Goal: Information Seeking & Learning: Understand process/instructions

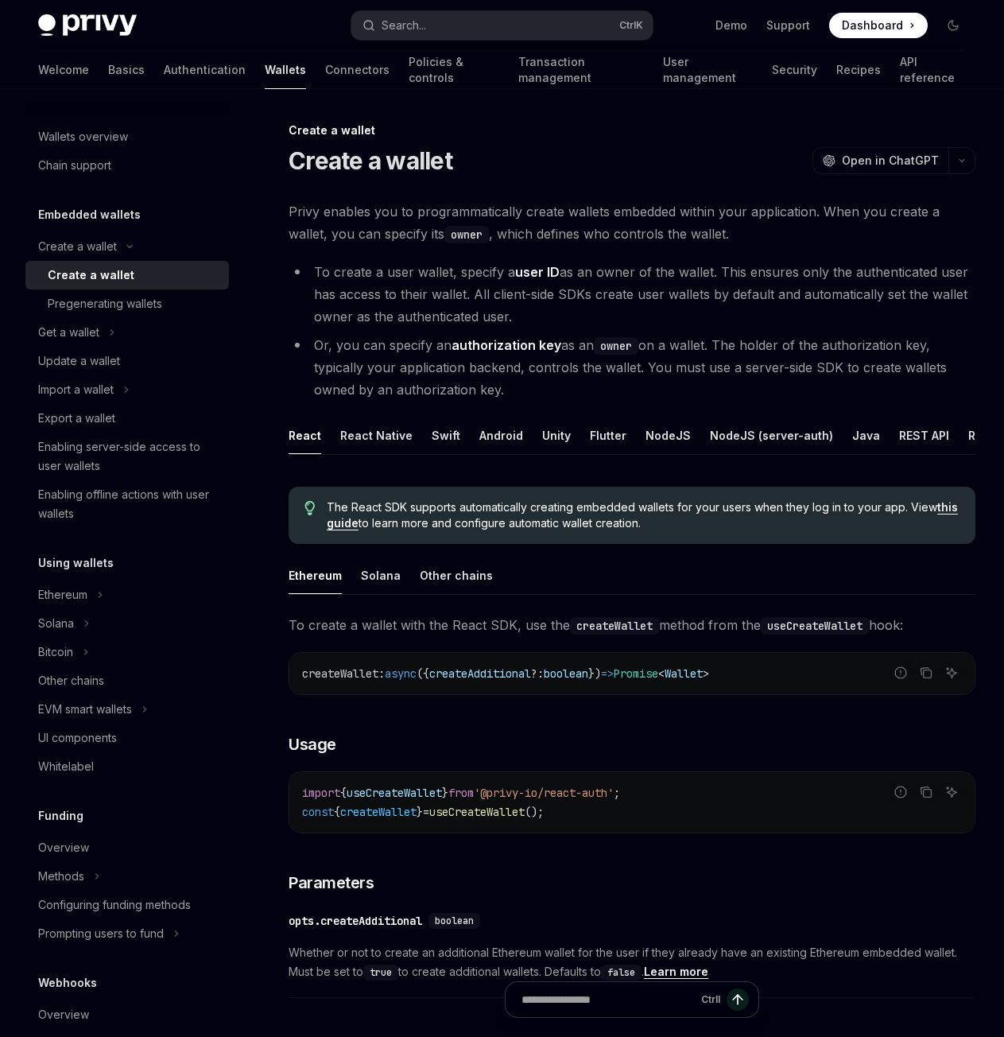
click at [87, 65] on div "Welcome Basics Authentication Wallets Connectors Policies & controls Transactio…" at bounding box center [502, 70] width 928 height 38
click at [164, 68] on link "Authentication" at bounding box center [205, 70] width 82 height 38
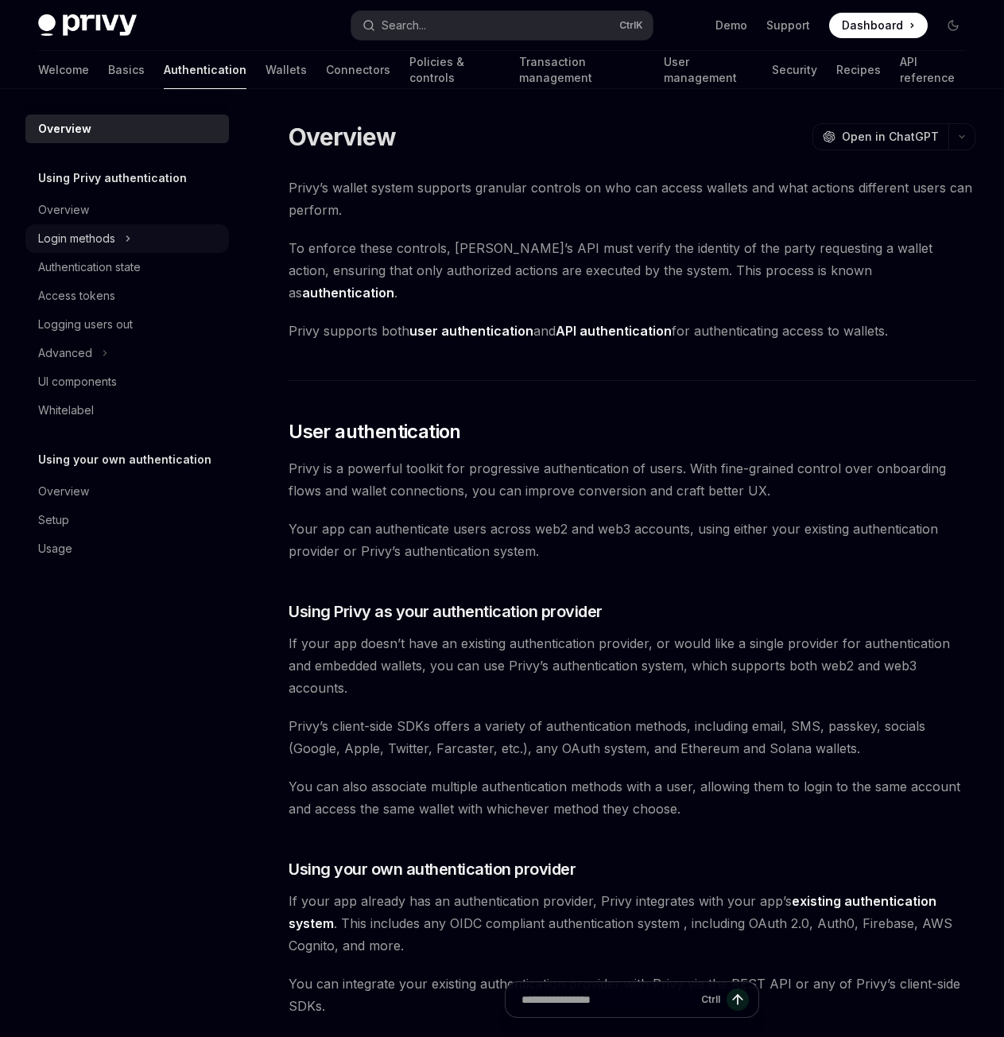
click at [102, 238] on div "Login methods" at bounding box center [76, 238] width 77 height 19
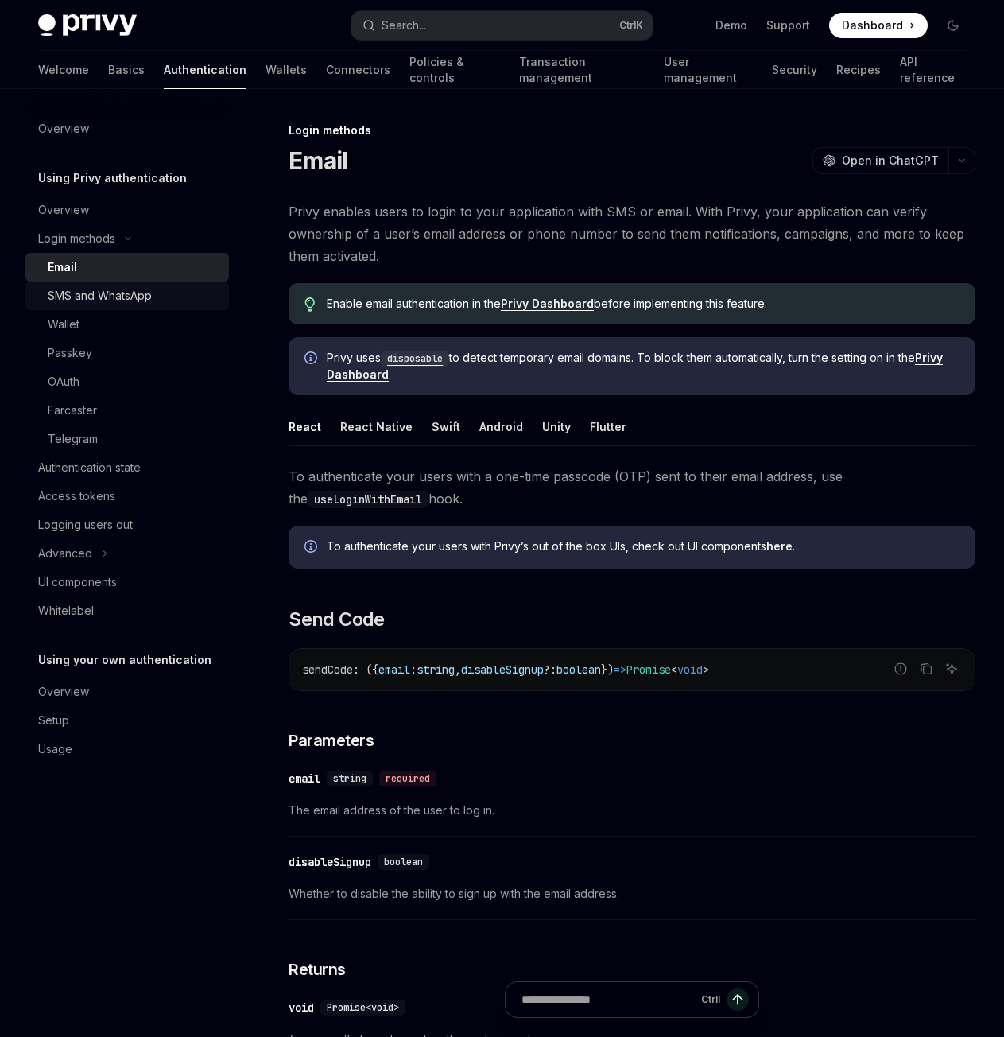
click at [120, 297] on div "SMS and WhatsApp" at bounding box center [100, 295] width 104 height 19
type textarea "*"
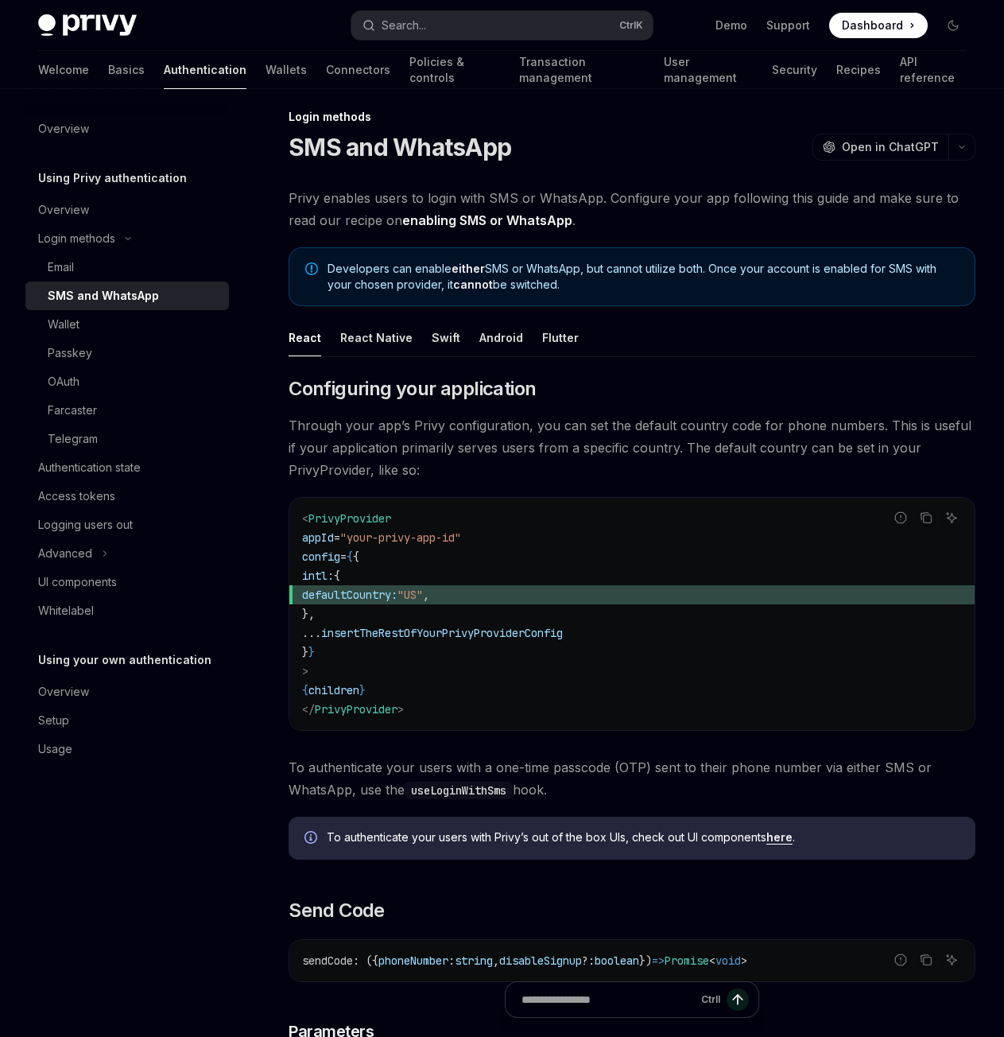
scroll to position [17, 0]
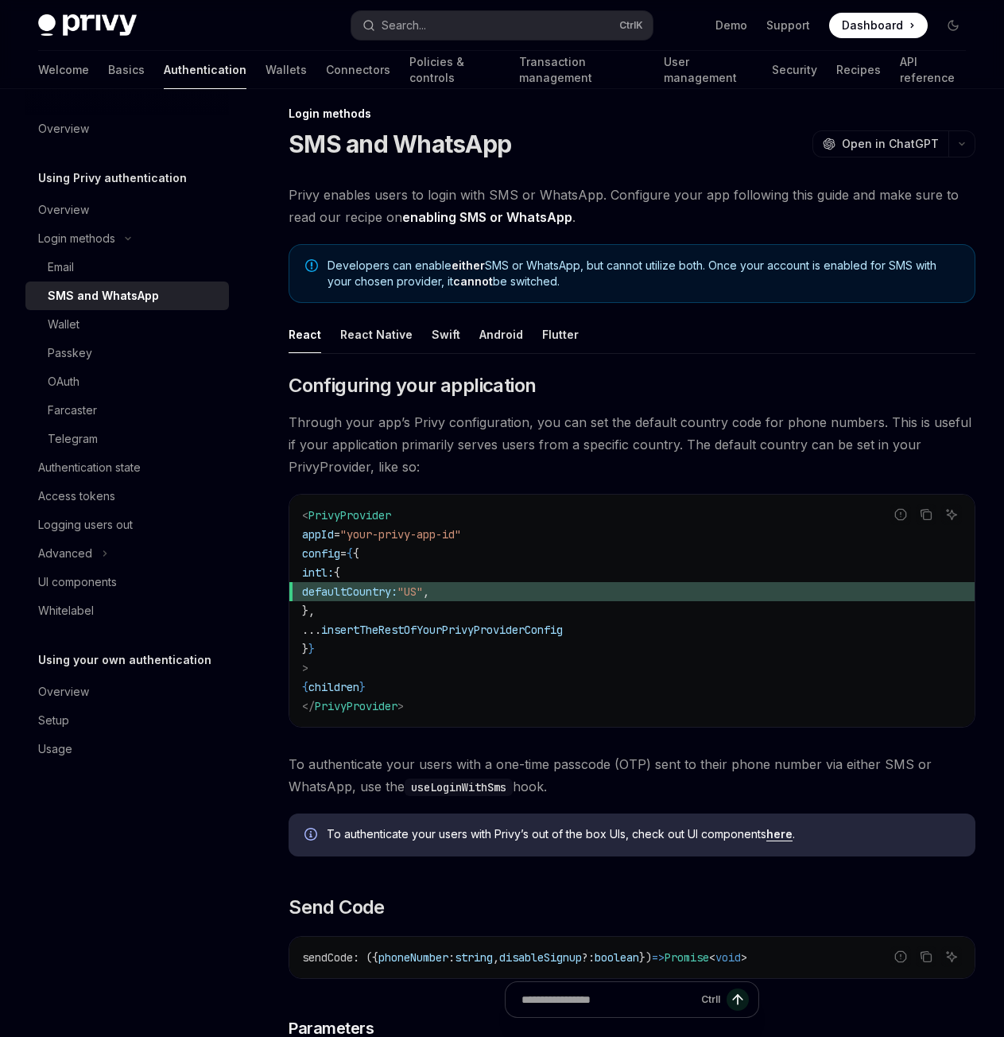
click at [661, 425] on span "Through your app’s Privy configuration, you can set the default country code fo…" at bounding box center [632, 444] width 687 height 67
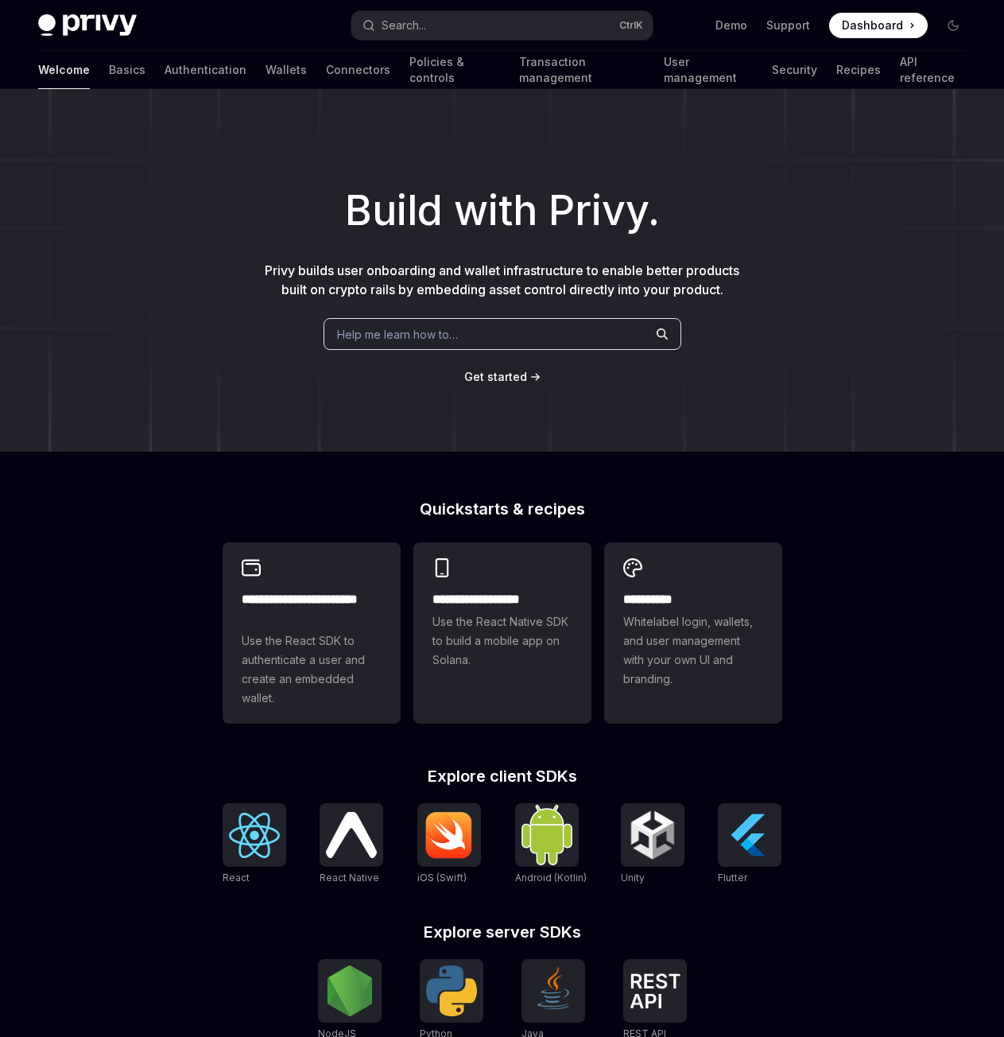
click at [898, 23] on span "Dashboard" at bounding box center [872, 25] width 61 height 16
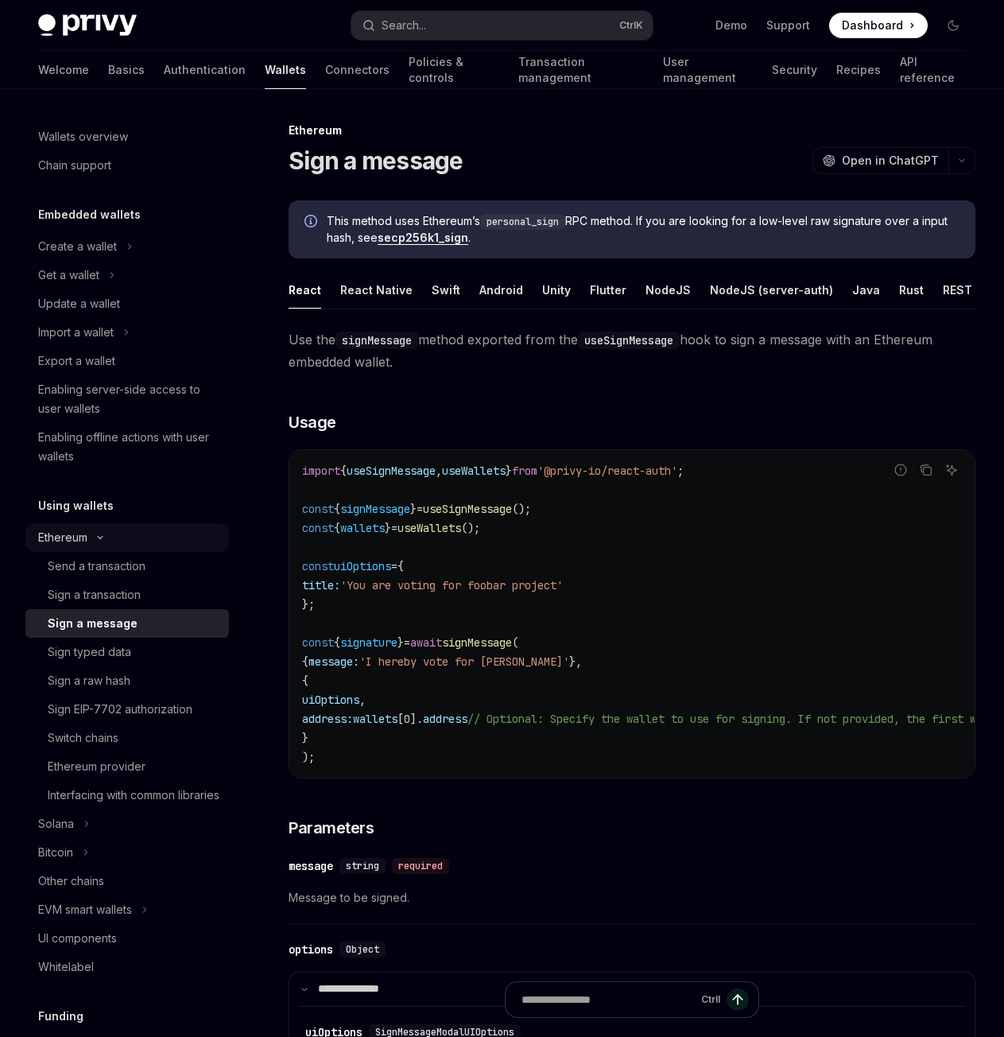
click at [55, 540] on div "Ethereum" at bounding box center [62, 537] width 49 height 19
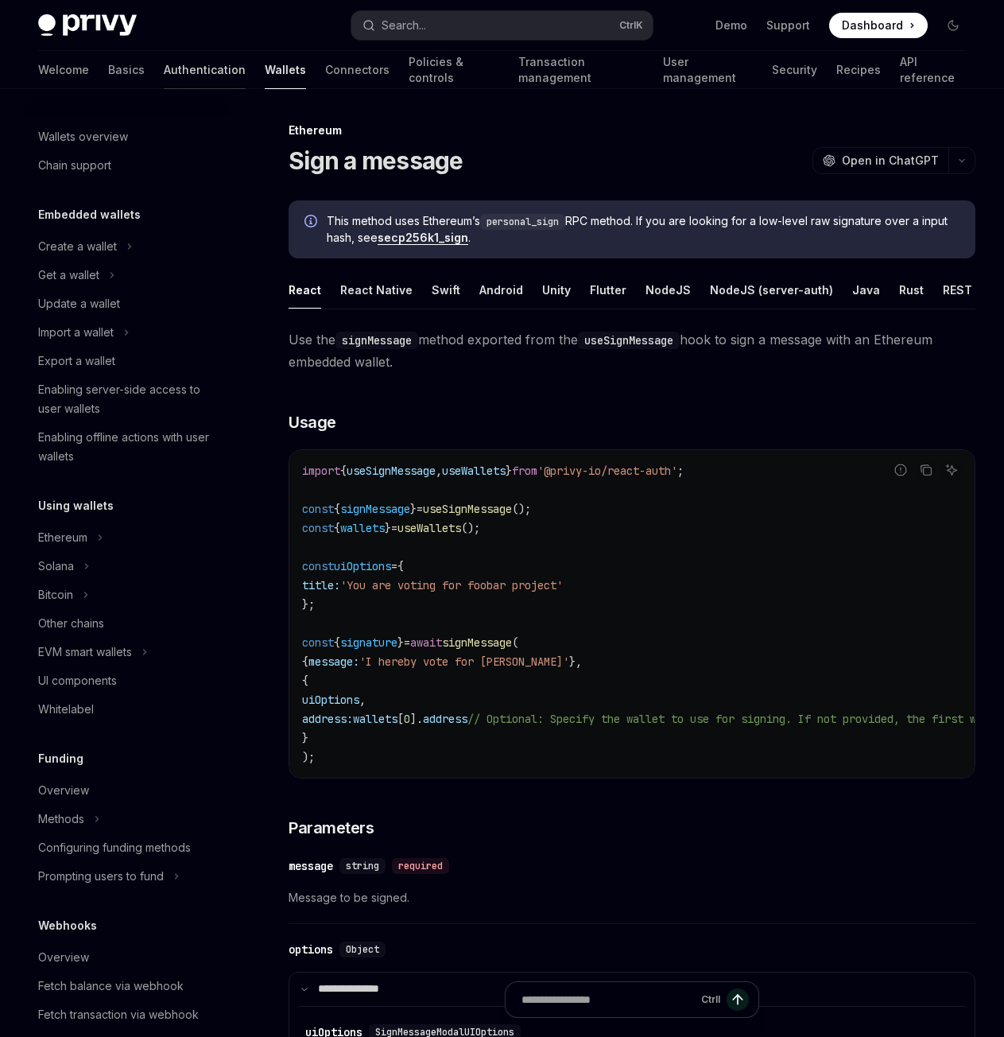
click at [164, 64] on link "Authentication" at bounding box center [205, 70] width 82 height 38
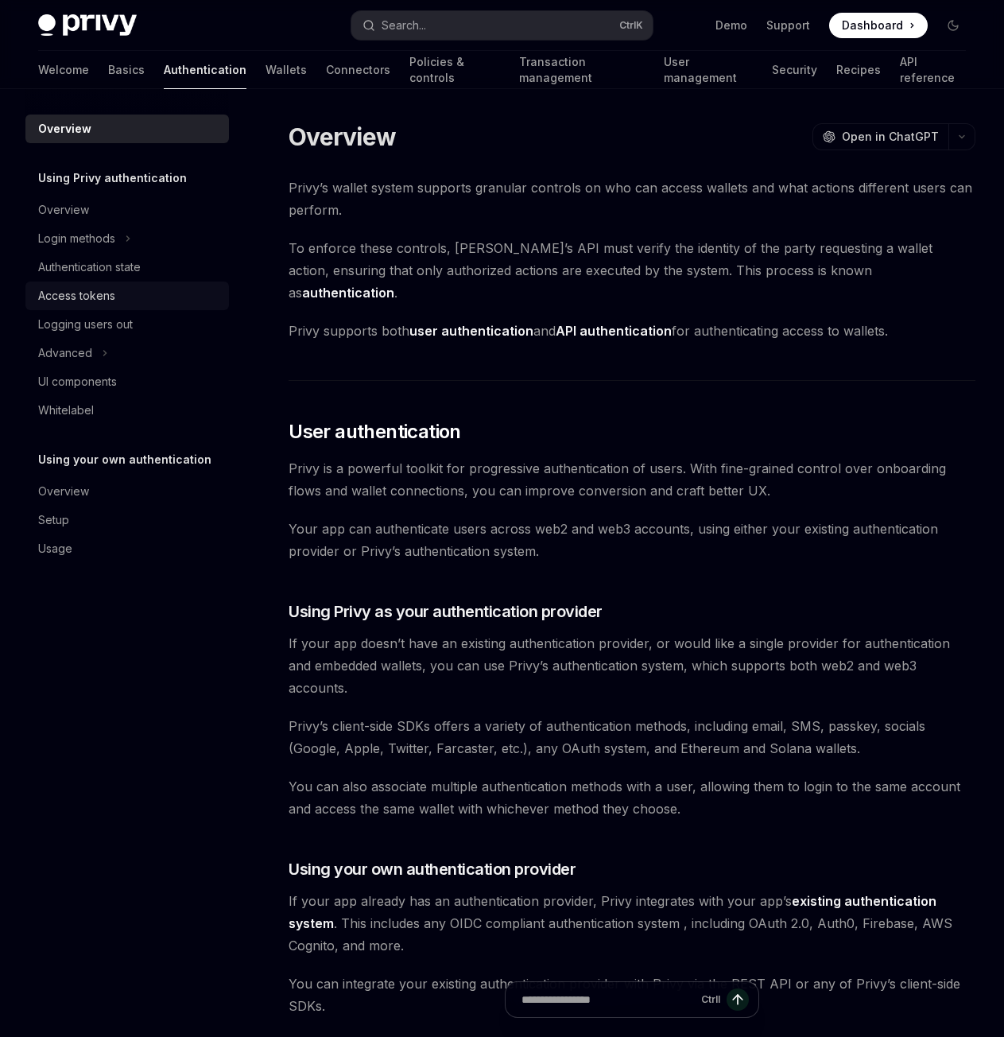
click at [107, 289] on div "Access tokens" at bounding box center [76, 295] width 77 height 19
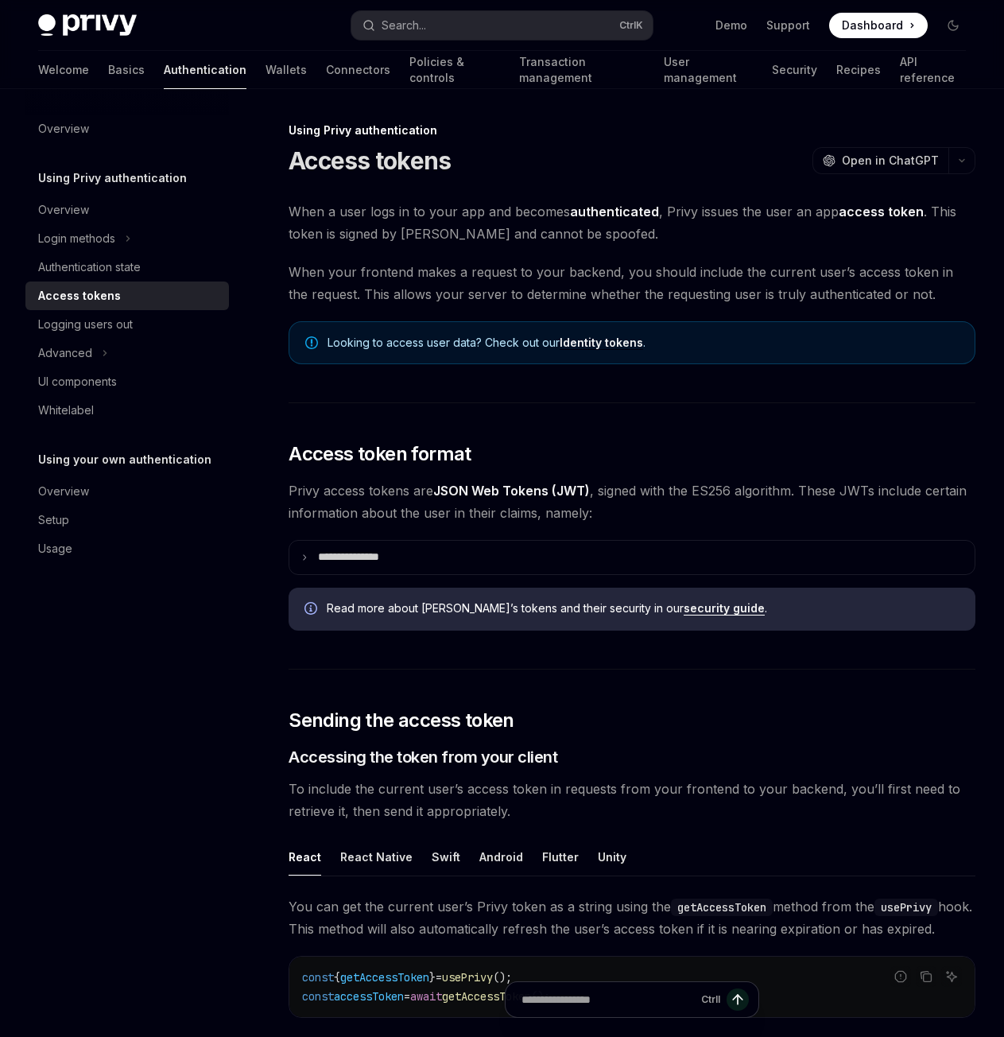
type textarea "*"
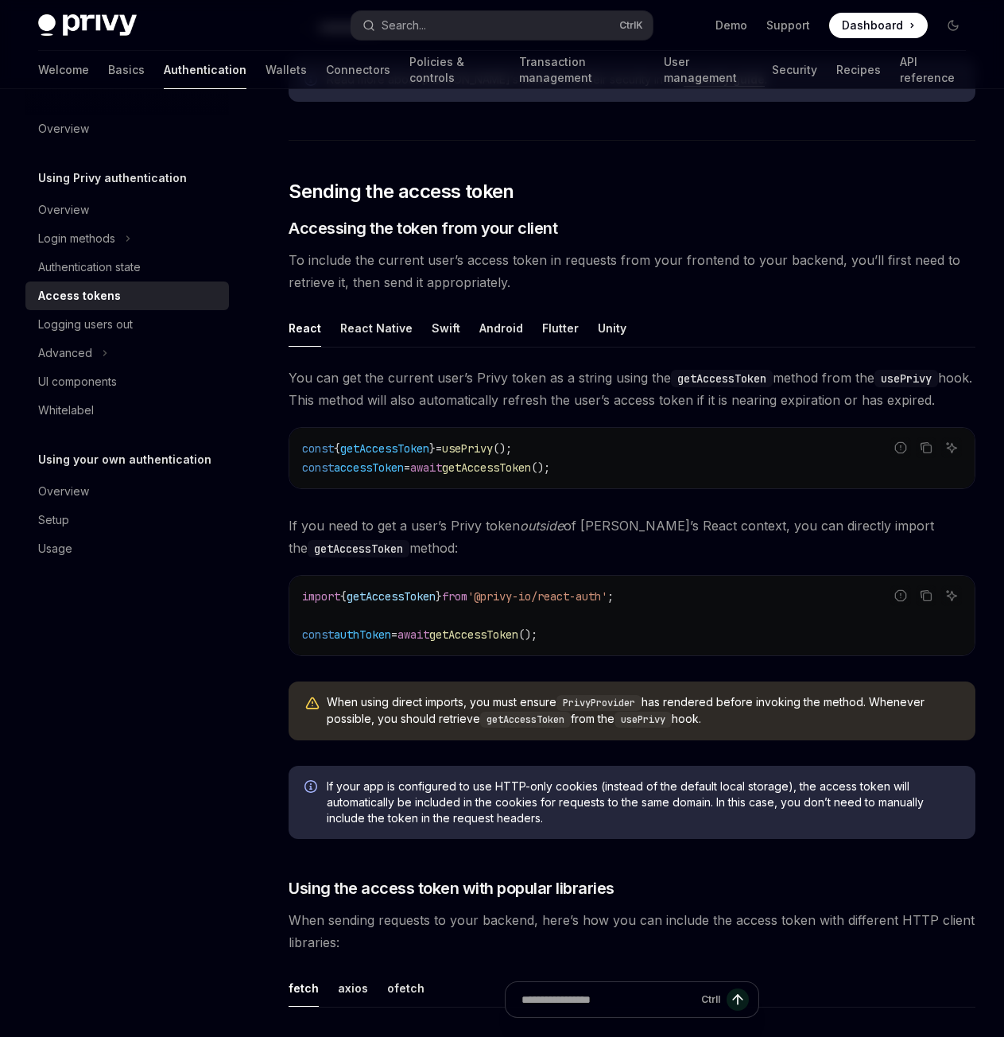
scroll to position [525, 0]
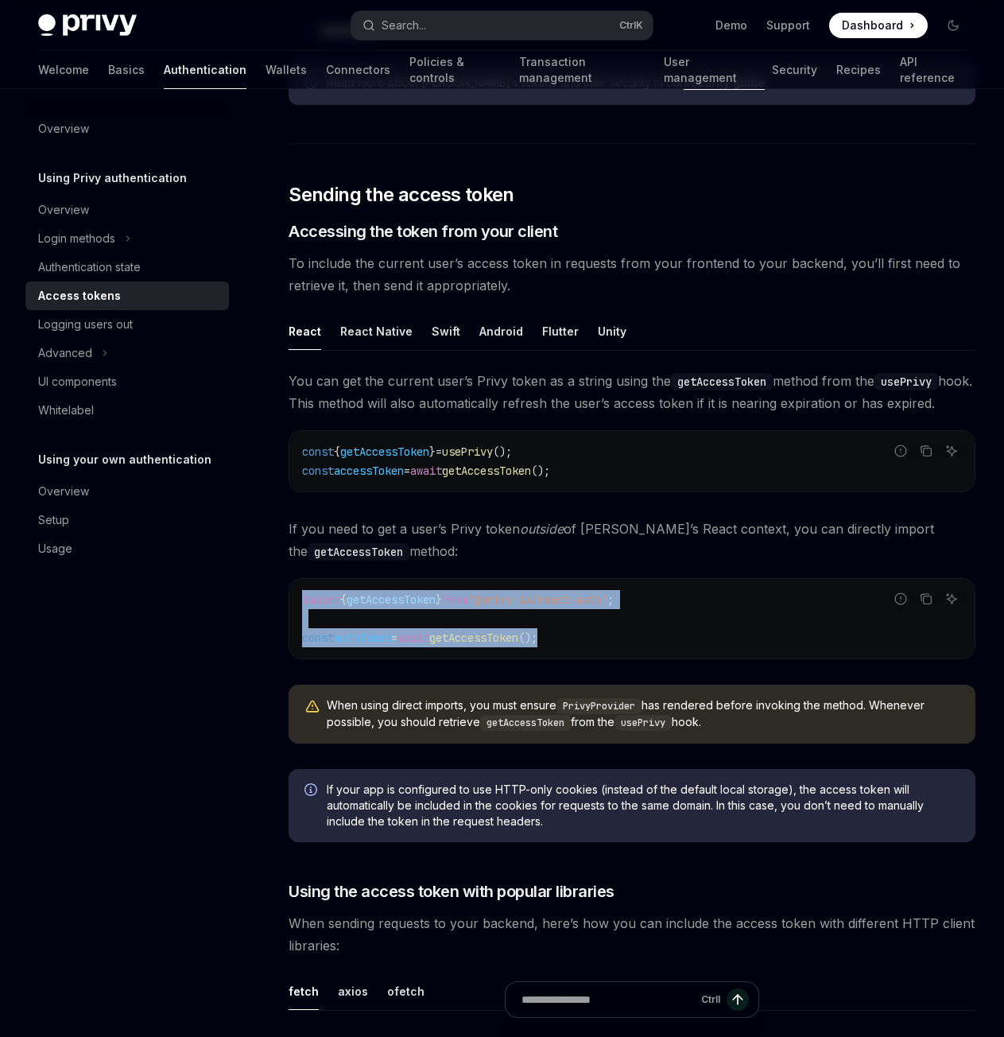
drag, startPoint x: 587, startPoint y: 645, endPoint x: 308, endPoint y: 584, distance: 284.7
copy code "import { getAccessToken } from '@privy-io/react-auth' ; const authToken = await…"
click at [489, 629] on code "import { getAccessToken } from '@privy-io/react-auth' ; const authToken = await…" at bounding box center [632, 618] width 660 height 57
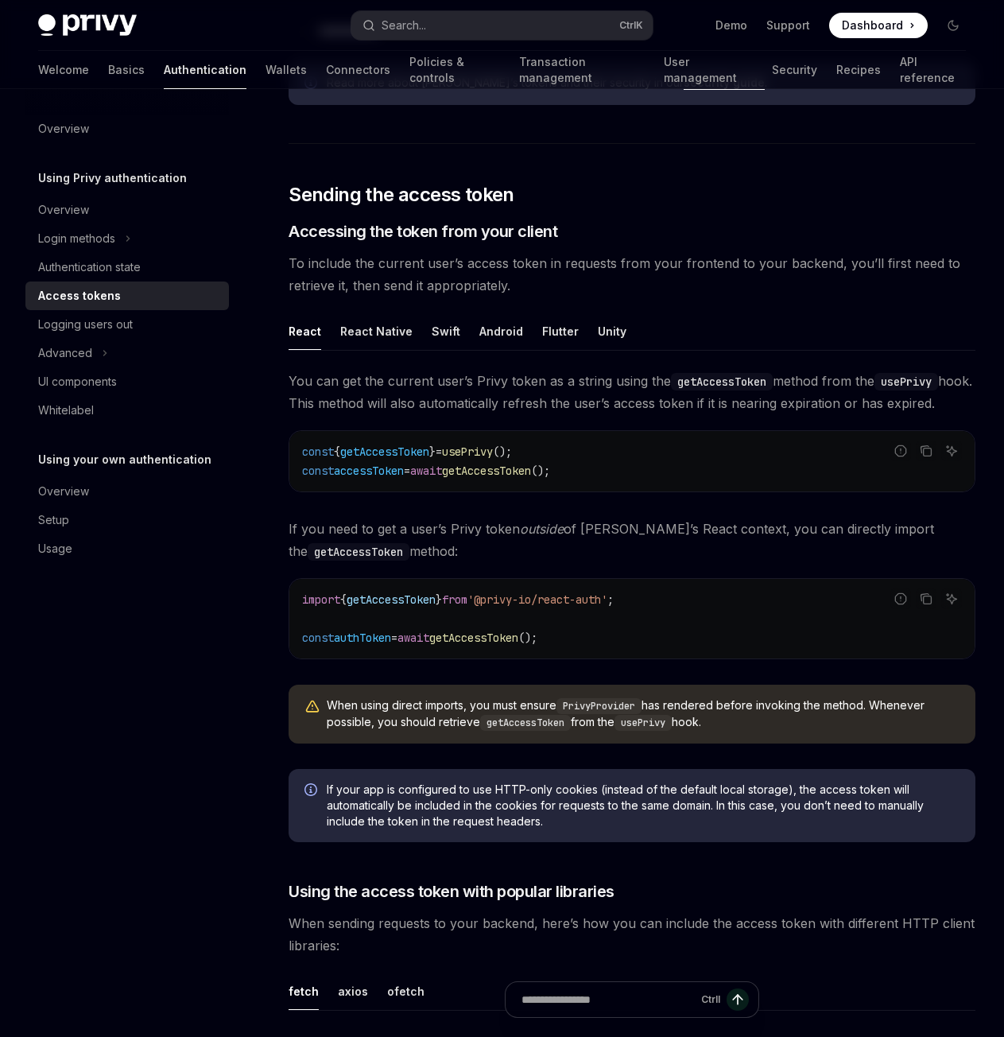
click at [421, 599] on span "getAccessToken" at bounding box center [391, 599] width 89 height 14
copy span "getAccessToken"
click at [386, 446] on span "getAccessToken" at bounding box center [384, 451] width 89 height 14
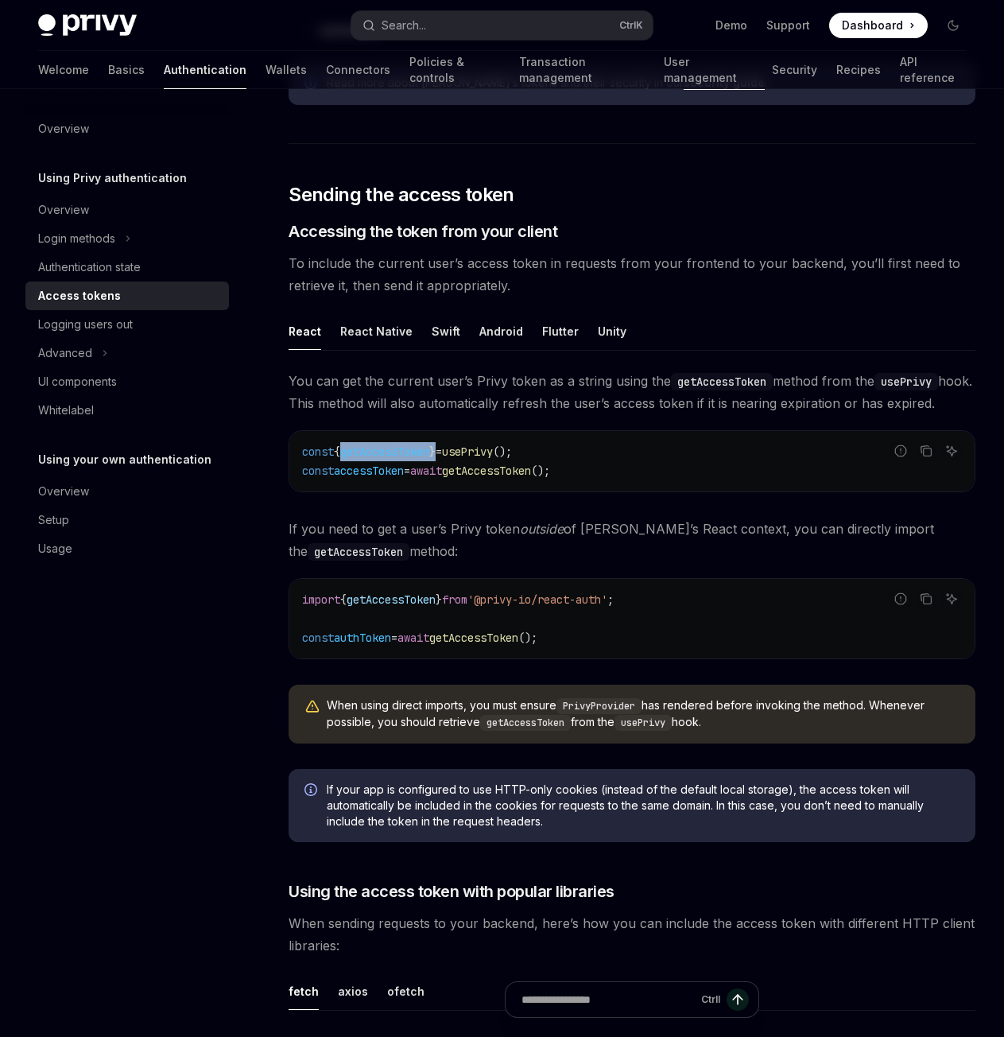
copy span "getAccessToken"
drag, startPoint x: 599, startPoint y: 645, endPoint x: 300, endPoint y: 646, distance: 299.7
click at [300, 646] on div "import { getAccessToken } from '@privy-io/react-auth' ; const authToken = await…" at bounding box center [631, 618] width 685 height 79
copy span "const authToken = await getAccessToken ();"
